Goal: Communication & Community: Answer question/provide support

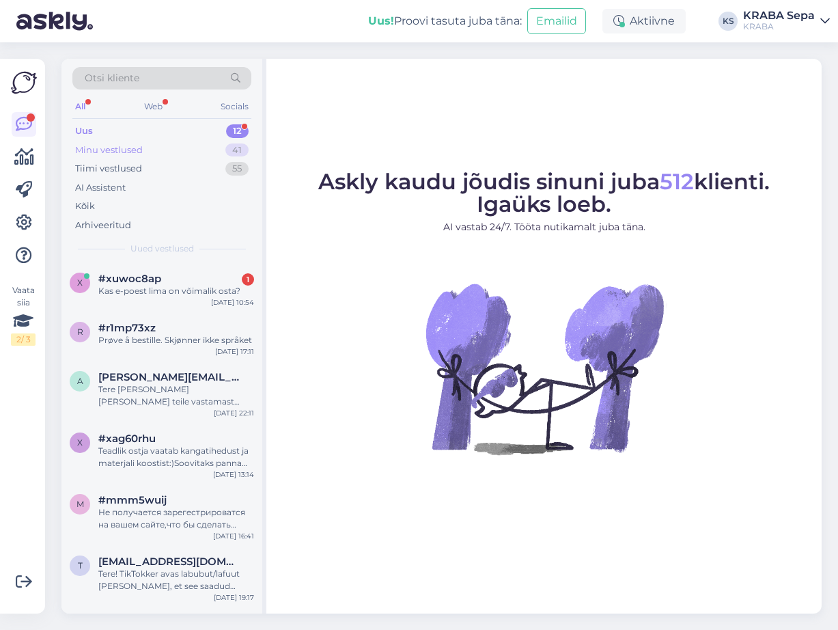
click at [118, 147] on div "Minu vestlused" at bounding box center [109, 150] width 68 height 14
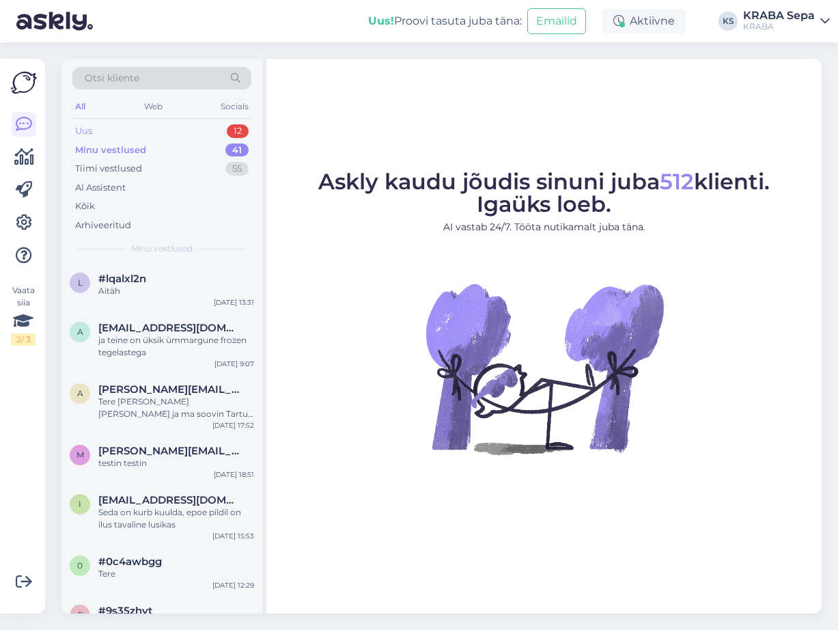
click at [85, 135] on div "Uus" at bounding box center [83, 131] width 17 height 14
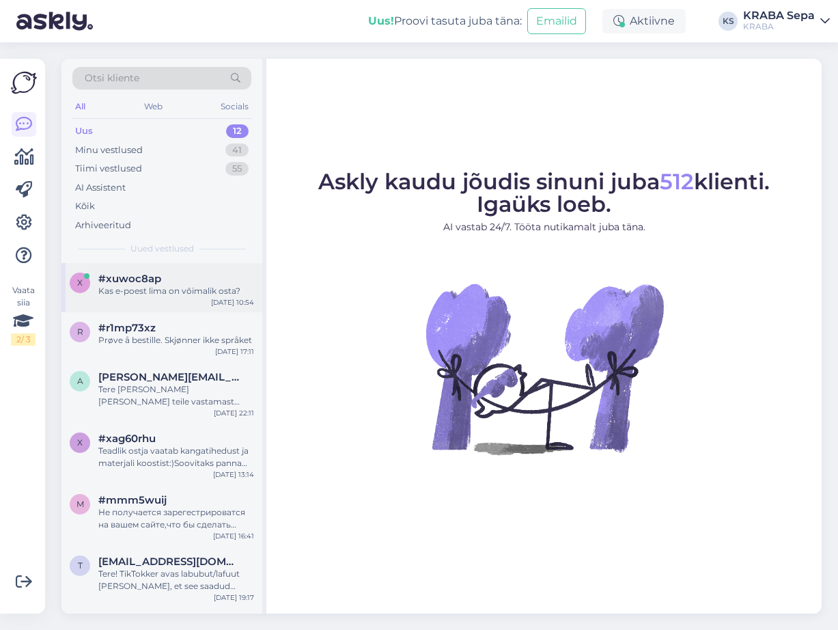
click at [146, 289] on div "Kas e-poest lima on võimalik osta?" at bounding box center [176, 291] width 156 height 12
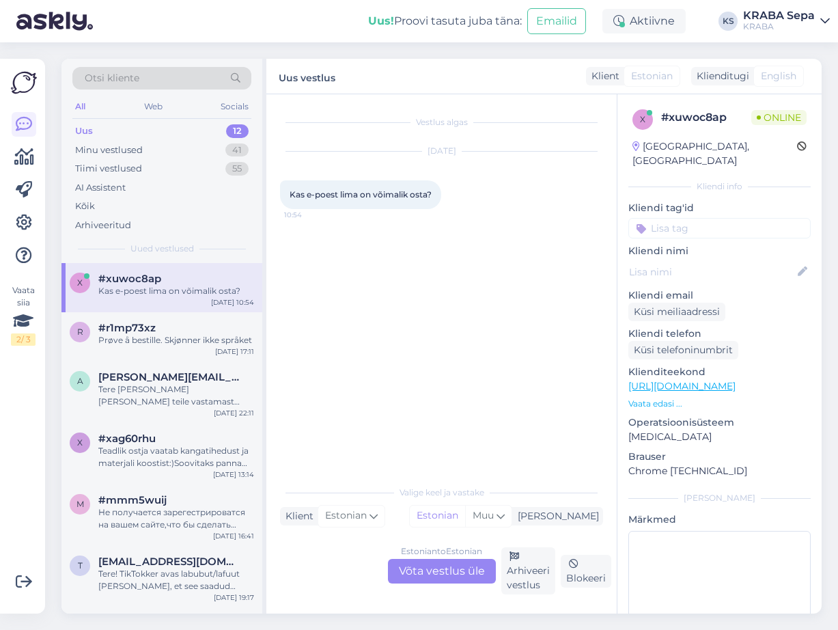
click at [437, 572] on div "Estonian to Estonian Võta vestlus üle" at bounding box center [442, 571] width 108 height 25
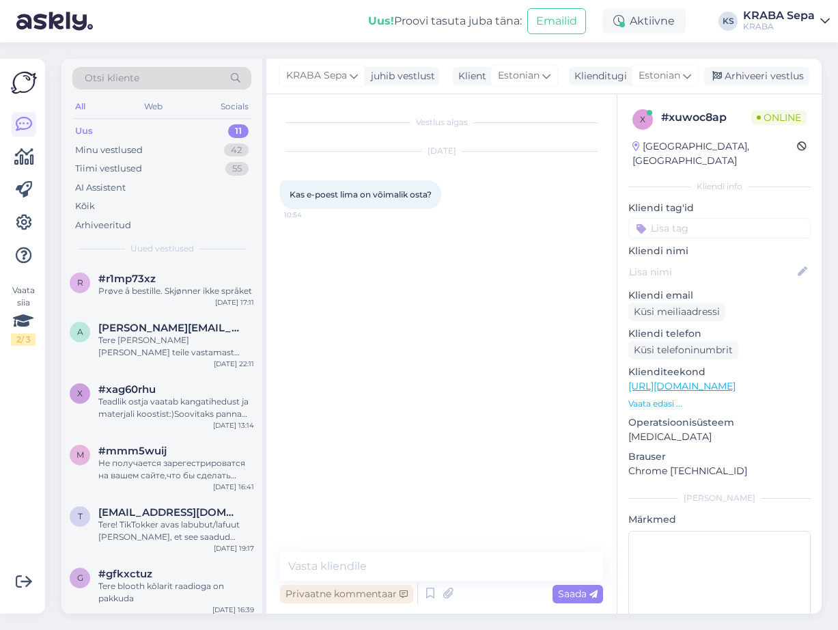
click at [321, 594] on div "Privaatne kommentaar" at bounding box center [346, 594] width 133 height 18
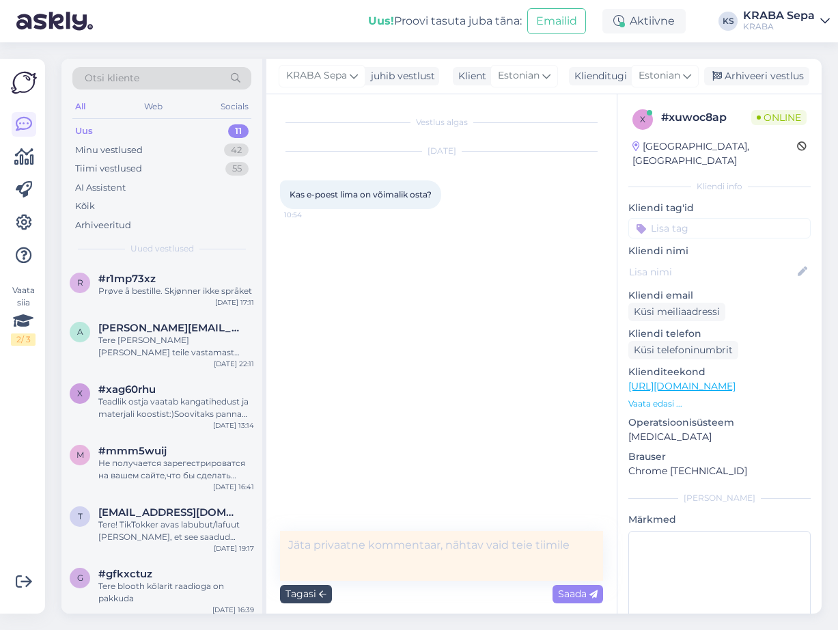
click at [300, 595] on div "Tagasi" at bounding box center [306, 594] width 52 height 18
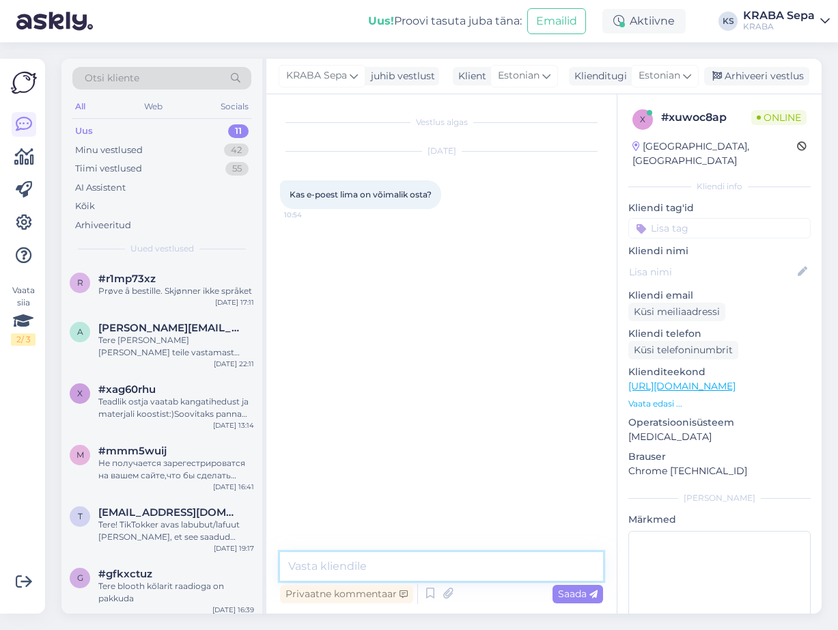
click at [327, 566] on textarea at bounding box center [441, 566] width 323 height 29
type textarea "Tere. Lima saab ainult kohapealt osta jah."
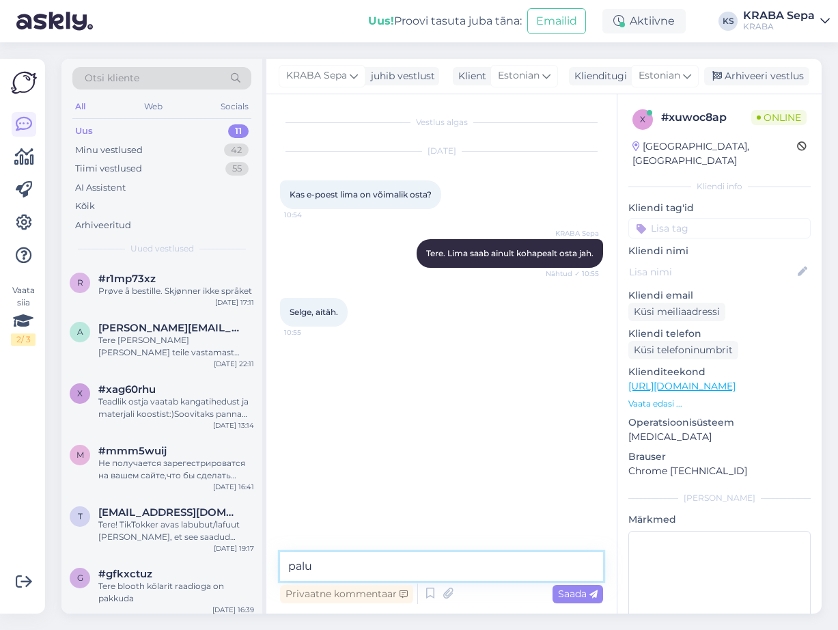
type textarea "palun"
